Goal: Transaction & Acquisition: Purchase product/service

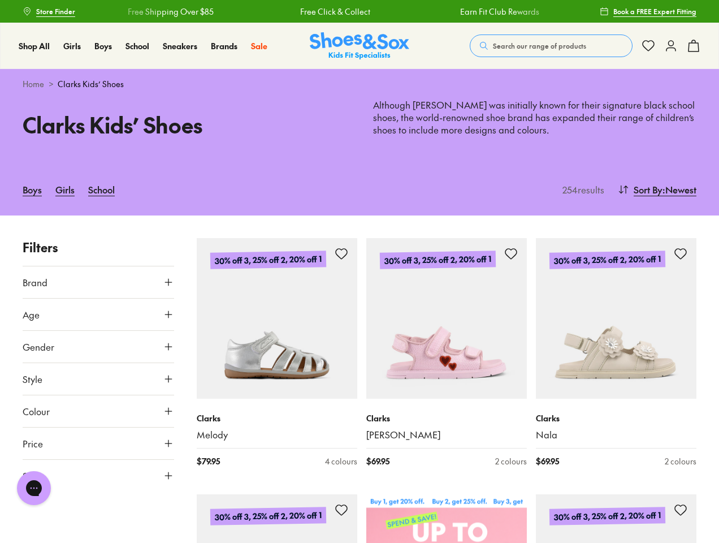
click at [551, 46] on span "Search our range of products" at bounding box center [539, 46] width 93 height 10
click at [459, 41] on button "Clear" at bounding box center [459, 41] width 36 height 20
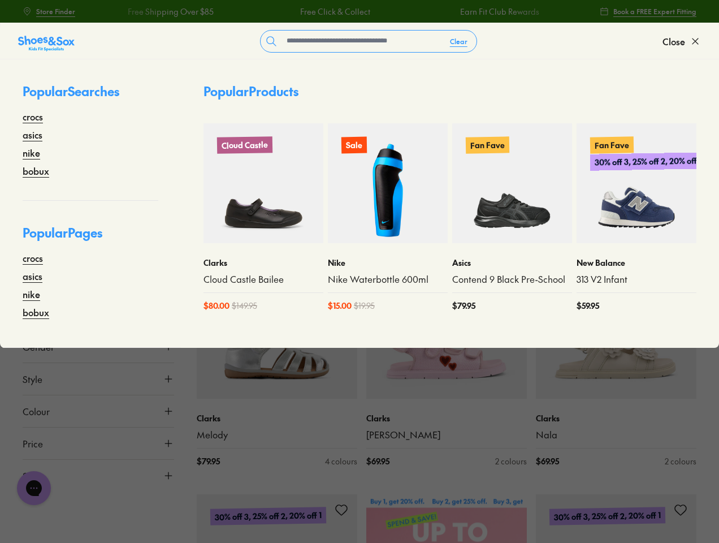
click at [682, 41] on span "Close" at bounding box center [674, 42] width 23 height 14
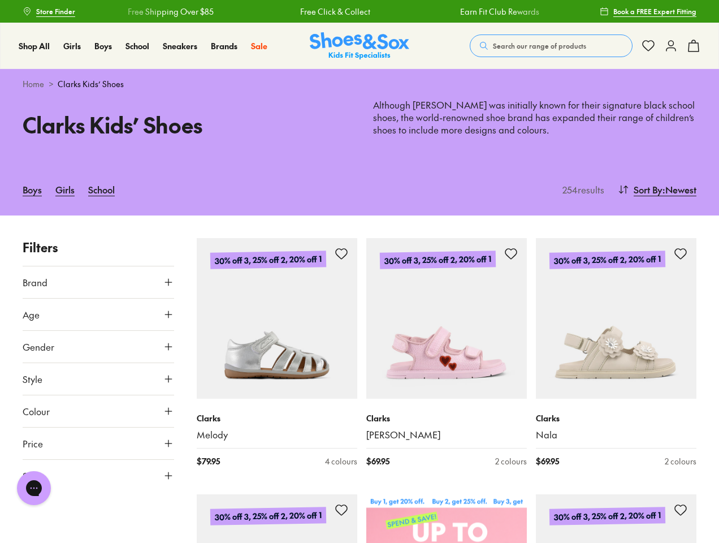
click at [694, 46] on icon at bounding box center [694, 46] width 14 height 14
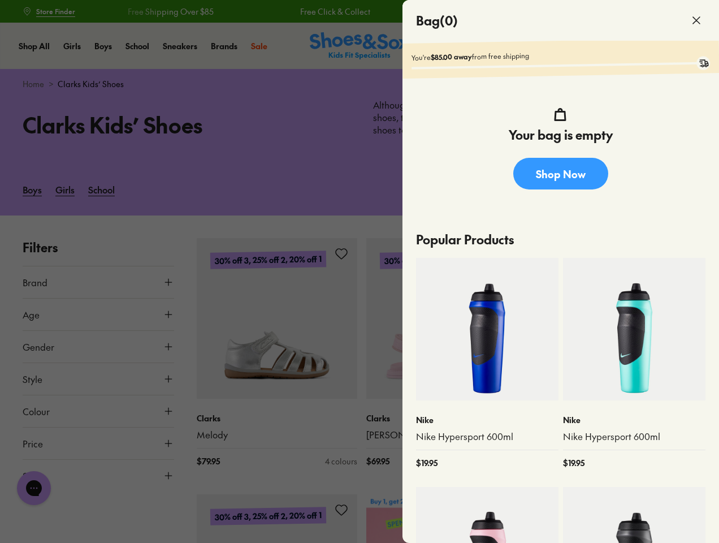
click at [656, 189] on div at bounding box center [359, 271] width 719 height 543
click at [98, 282] on button "Brand" at bounding box center [99, 282] width 152 height 32
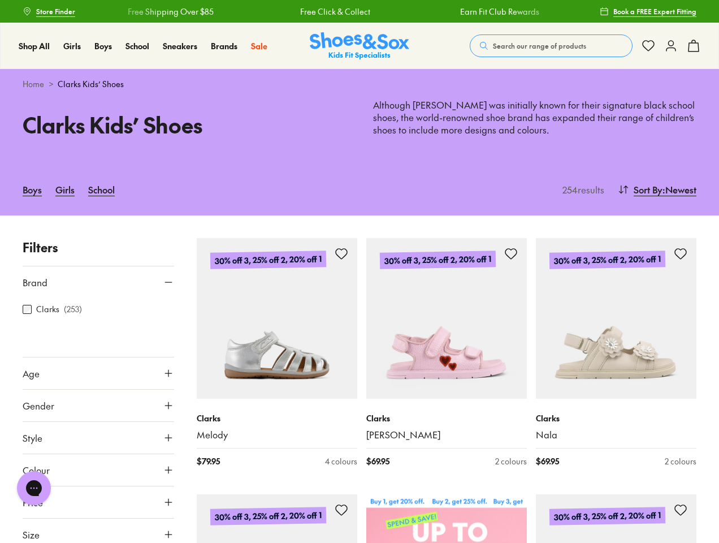
click at [98, 314] on div "[PERSON_NAME] ( 253 )" at bounding box center [99, 310] width 152 height 14
click at [98, 347] on div at bounding box center [99, 345] width 152 height 23
click at [98, 379] on button "Age" at bounding box center [99, 373] width 152 height 32
